Goal: Obtain resource: Download file/media

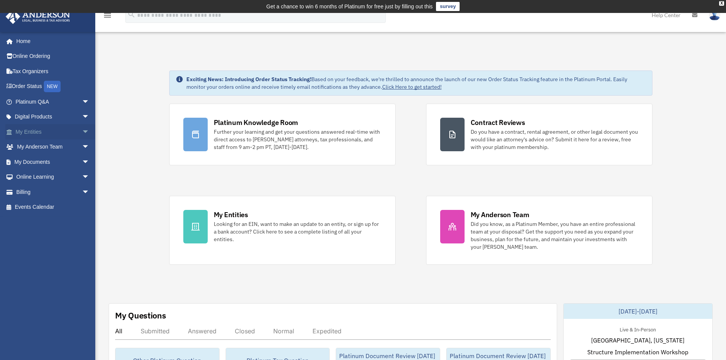
click at [82, 130] on span "arrow_drop_down" at bounding box center [89, 132] width 15 height 16
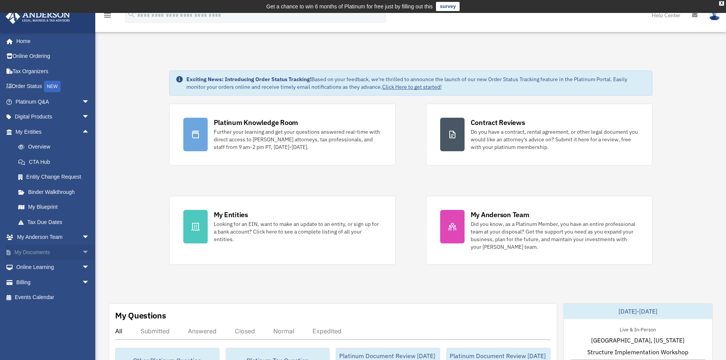
click at [30, 251] on link "My Documents arrow_drop_down" at bounding box center [53, 252] width 96 height 15
click at [82, 251] on span "arrow_drop_down" at bounding box center [89, 253] width 15 height 16
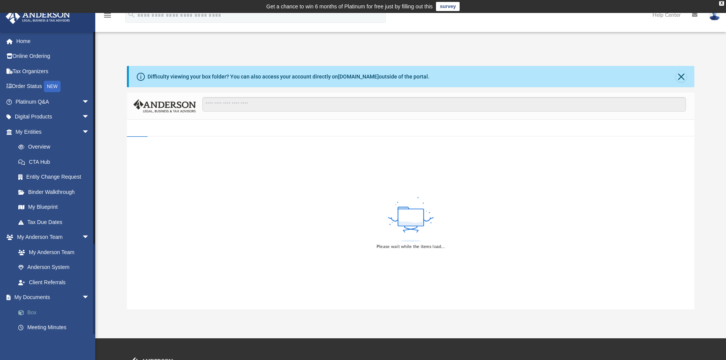
click at [30, 311] on link "Box" at bounding box center [56, 312] width 90 height 15
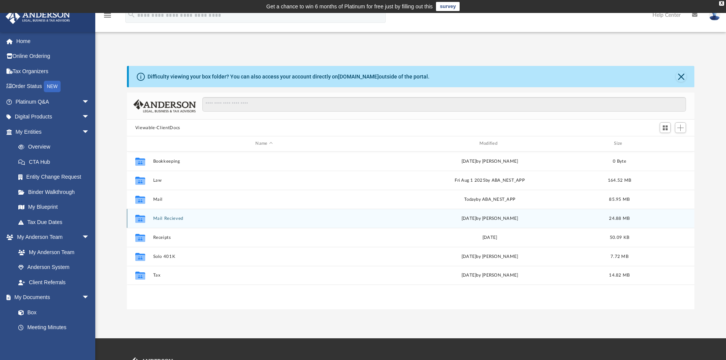
scroll to position [168, 562]
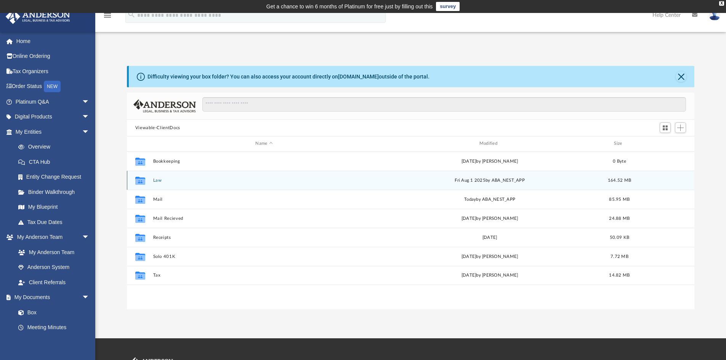
click at [156, 180] on button "Law" at bounding box center [264, 180] width 222 height 5
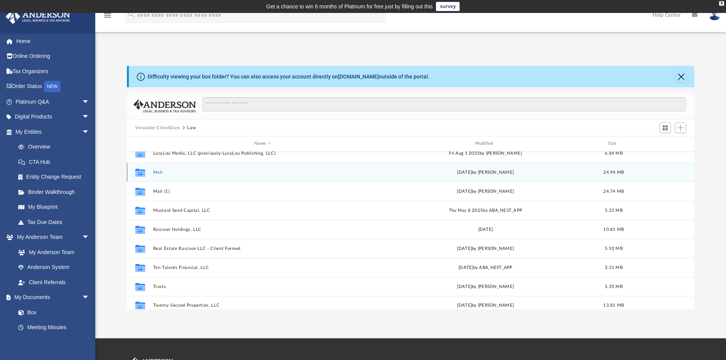
scroll to position [185, 0]
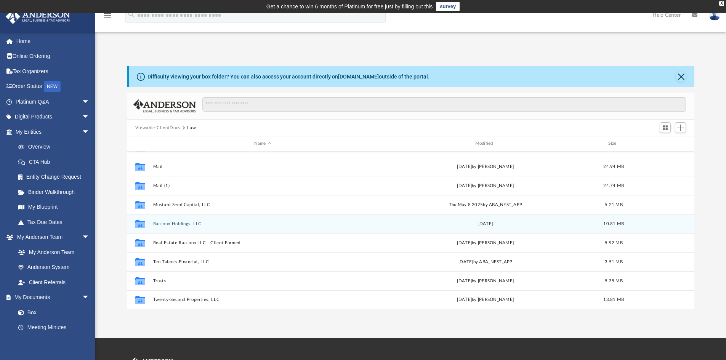
click at [159, 222] on button "Raccoon Holdings, LLC" at bounding box center [262, 223] width 219 height 5
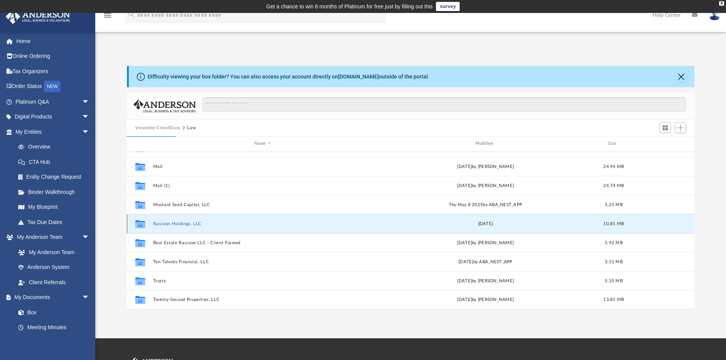
click at [159, 223] on button "Raccoon Holdings, LLC" at bounding box center [262, 223] width 219 height 5
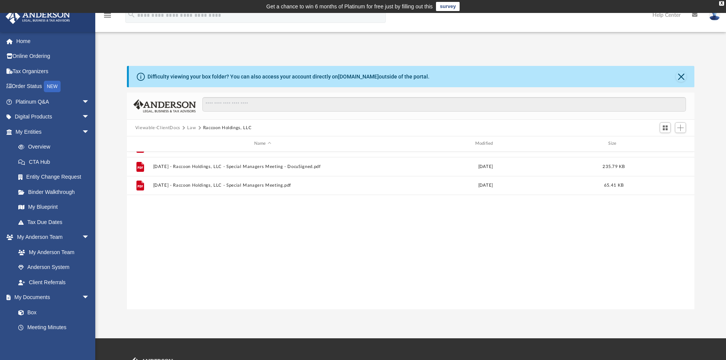
scroll to position [0, 0]
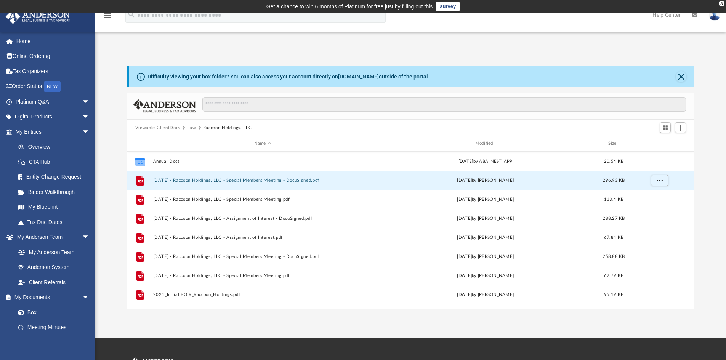
click at [216, 179] on button "2022.06.02 - Raccoon Holdings, LLC - Special Members Meeting - DocuSigned.pdf" at bounding box center [262, 180] width 219 height 5
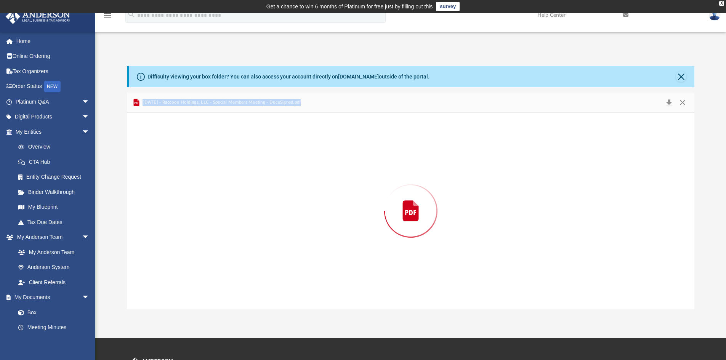
click at [216, 179] on div "Preview" at bounding box center [411, 211] width 568 height 197
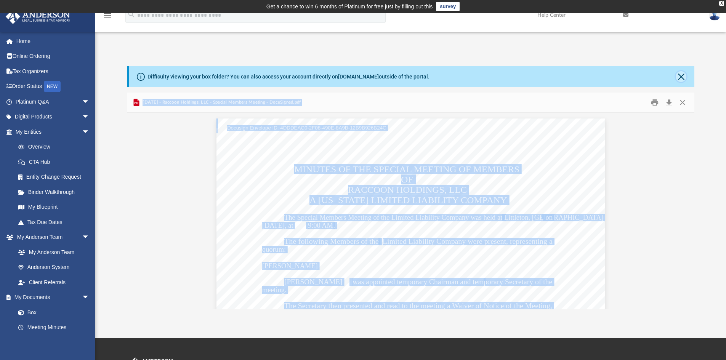
click at [681, 79] on button "Close" at bounding box center [680, 76] width 11 height 11
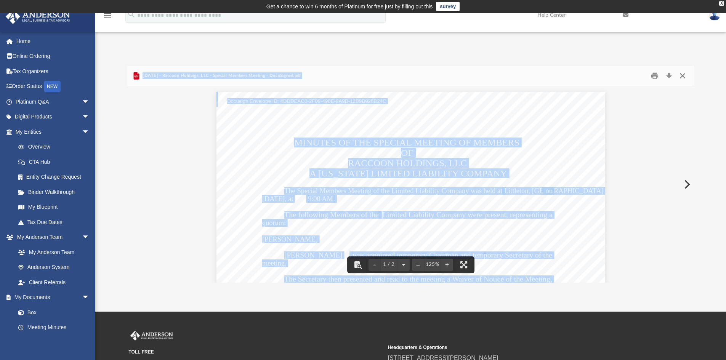
click at [681, 74] on button "Close" at bounding box center [682, 76] width 14 height 12
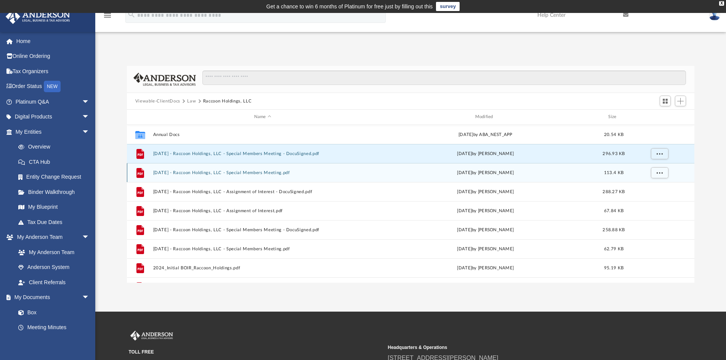
click at [253, 171] on button "2022.06.02 - Raccoon Holdings, LLC - Special Members Meeting.pdf" at bounding box center [262, 172] width 219 height 5
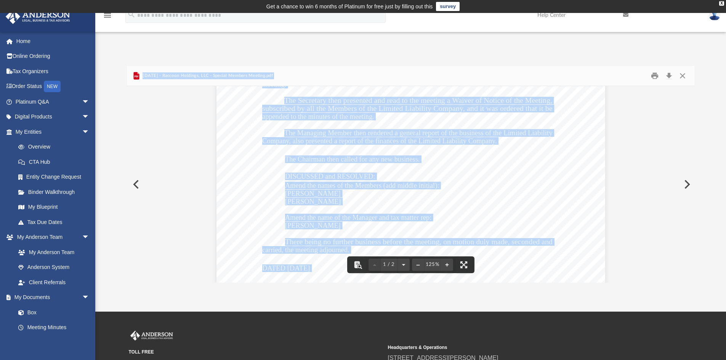
scroll to position [190, 0]
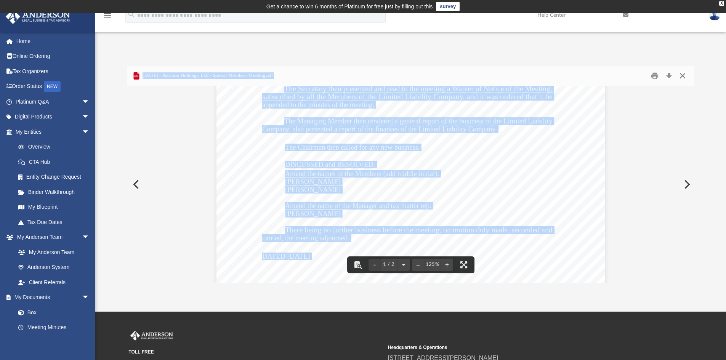
click at [681, 76] on button "Close" at bounding box center [682, 76] width 14 height 12
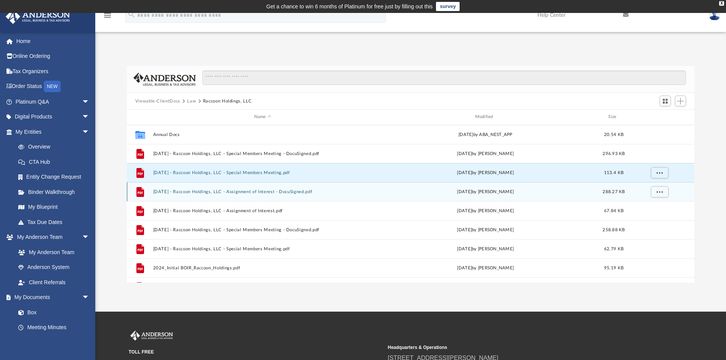
click at [277, 191] on button "2024.10.24 - Raccoon Holdings, LLC - Assignment of Interest - DocuSigned.pdf" at bounding box center [262, 191] width 219 height 5
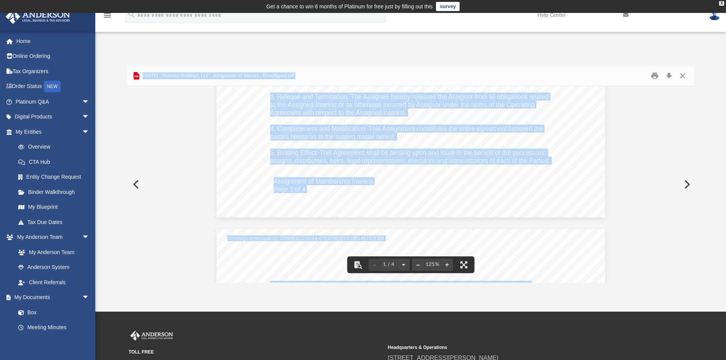
scroll to position [381, 0]
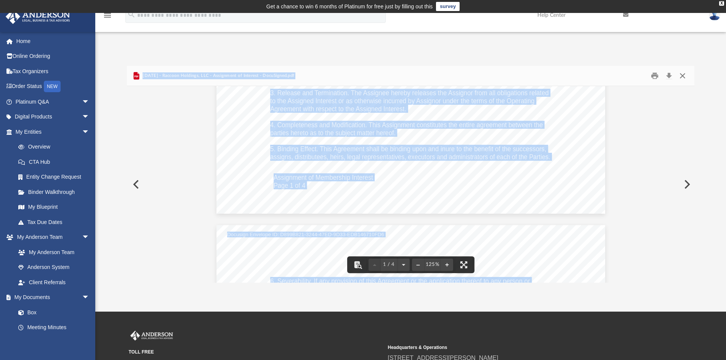
click at [683, 75] on button "Close" at bounding box center [682, 76] width 14 height 12
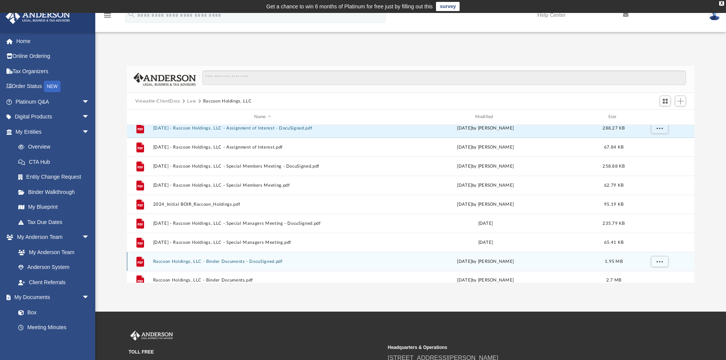
scroll to position [38, 0]
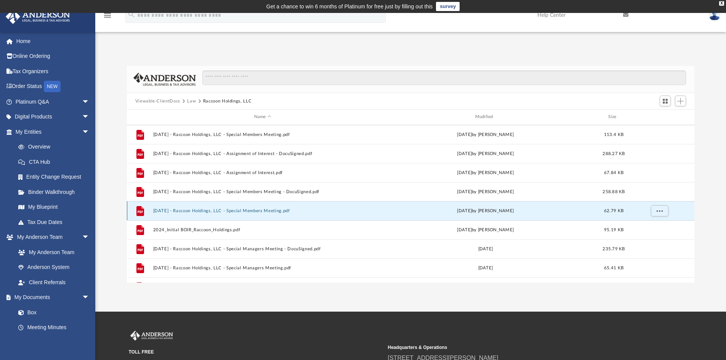
click at [232, 211] on button "2024.10.24 - Raccoon Holdings, LLC - Special Members Meeting.pdf" at bounding box center [262, 210] width 219 height 5
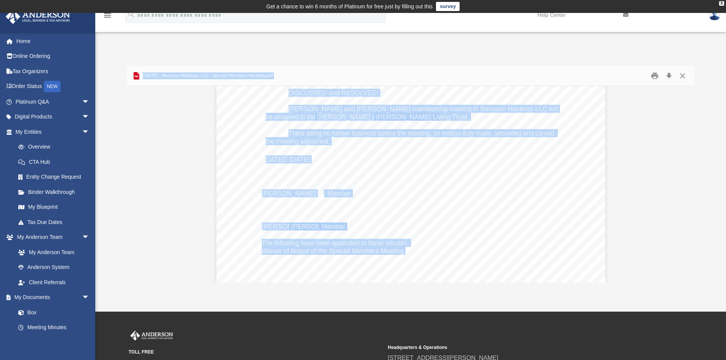
scroll to position [305, 0]
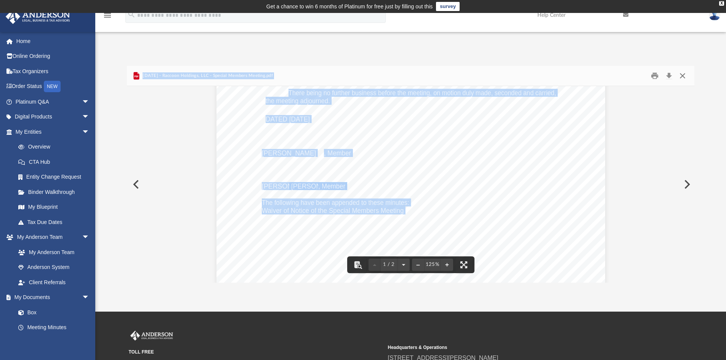
click at [682, 75] on button "Close" at bounding box center [682, 76] width 14 height 12
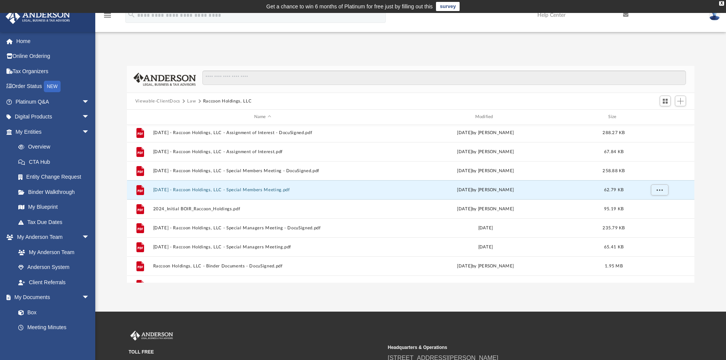
scroll to position [76, 0]
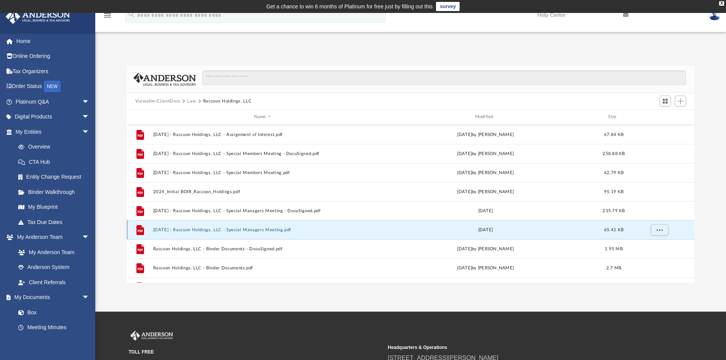
click at [257, 230] on button "2025.02.28 - Raccoon Holdings, LLC - Special Managers Meeting.pdf" at bounding box center [262, 229] width 219 height 5
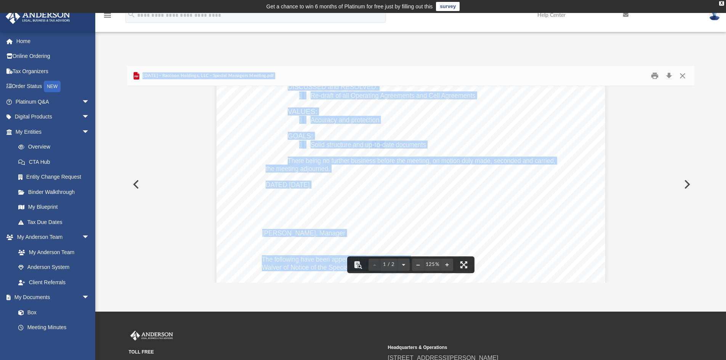
scroll to position [305, 0]
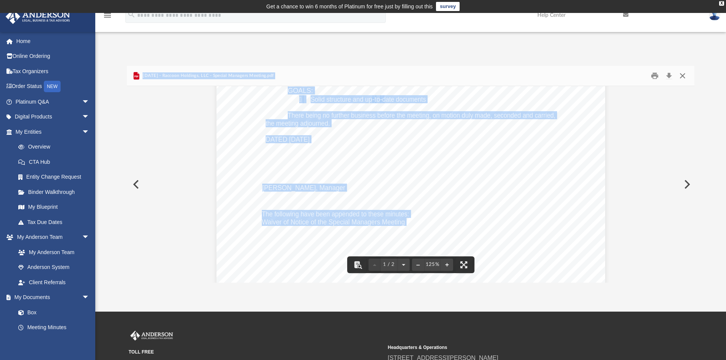
click at [682, 75] on button "Close" at bounding box center [682, 76] width 14 height 12
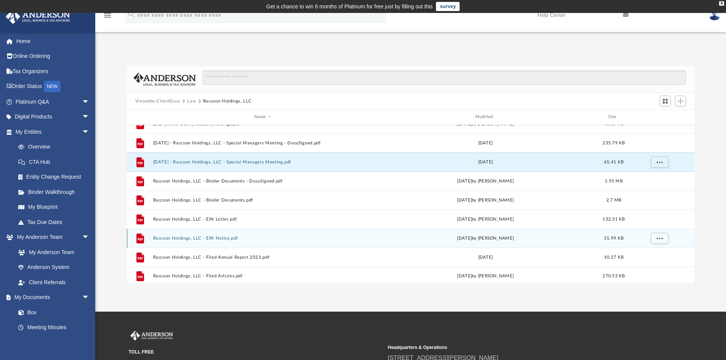
scroll to position [147, 0]
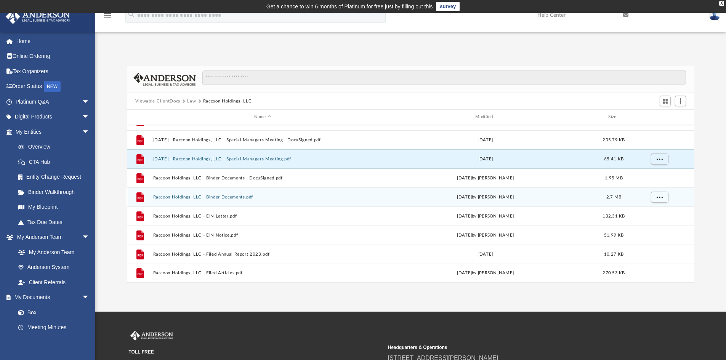
click at [231, 196] on button "Raccoon Holdings, LLC - Binder Documents.pdf" at bounding box center [262, 197] width 219 height 5
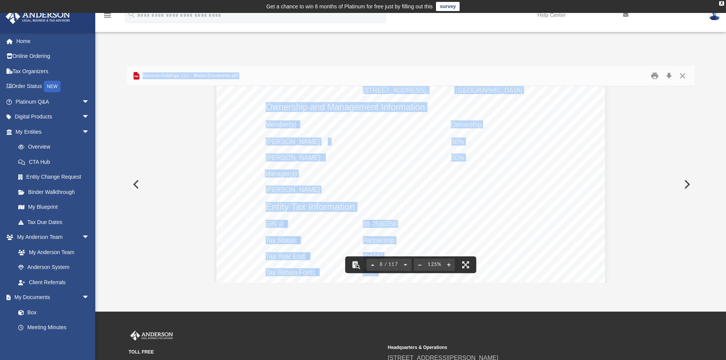
scroll to position [3771, 0]
